Goal: Communication & Community: Answer question/provide support

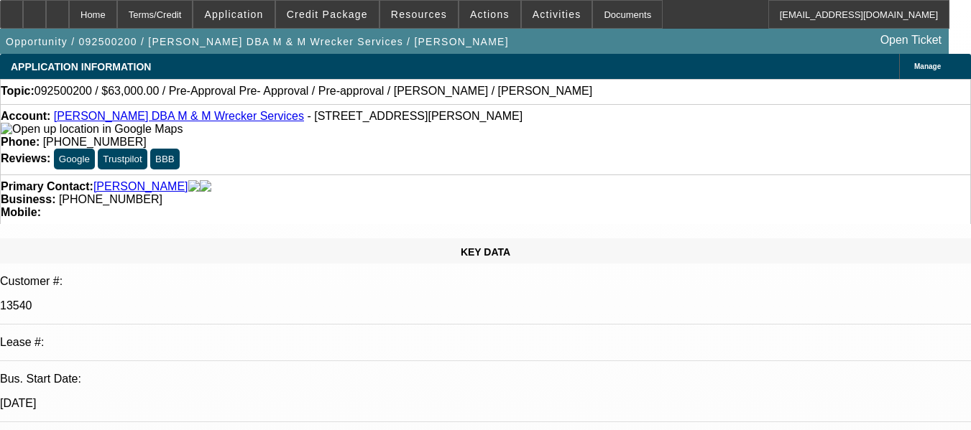
select select "0"
select select "2"
select select "0.1"
select select "1"
select select "2"
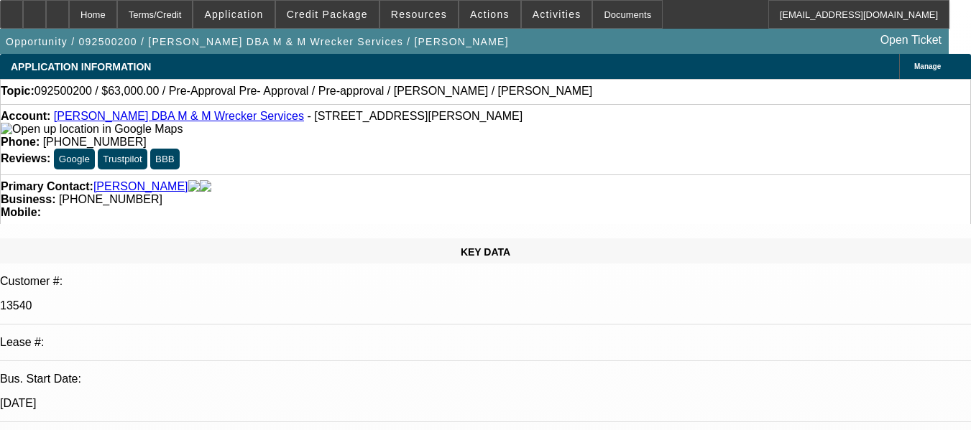
select select "4"
radio input "true"
type textarea "#"
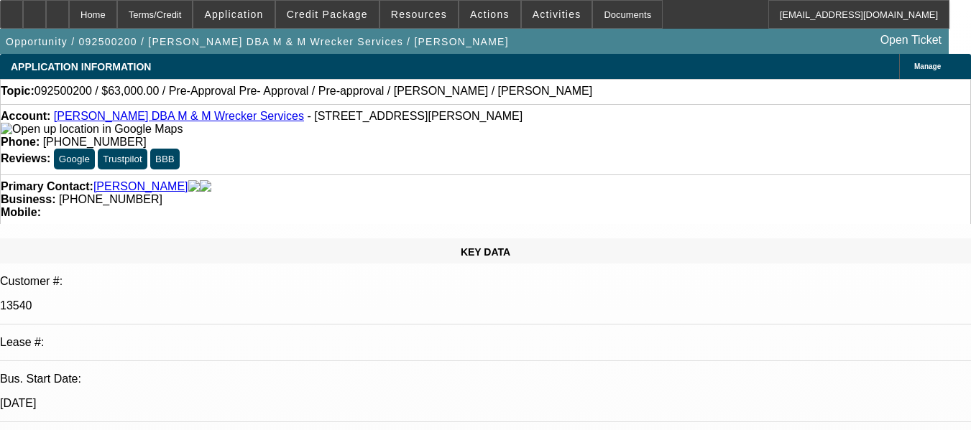
type textarea "O"
type textarea "#01 WAS A PORTFOLIO DEAL AND I SEE NUMEROUS COLLECTIONS FOLLOW UPS. ALSO THERE …"
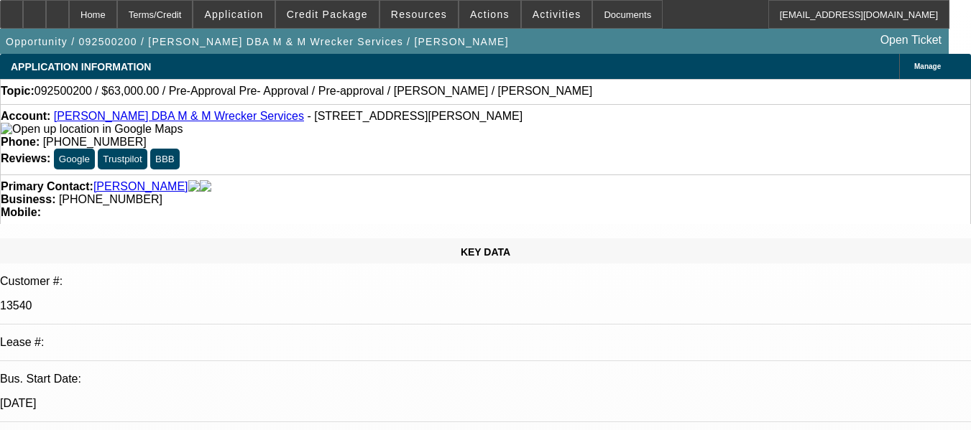
radio input "true"
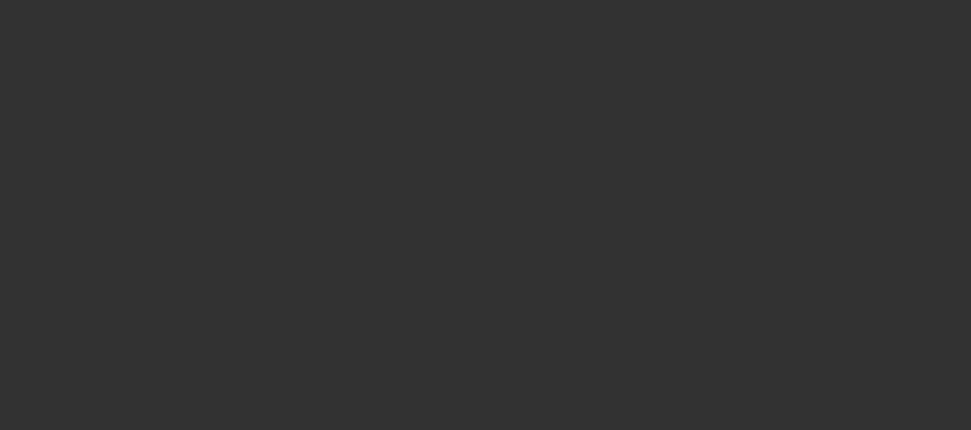
scroll to position [0, 0]
